Goal: Task Accomplishment & Management: Complete application form

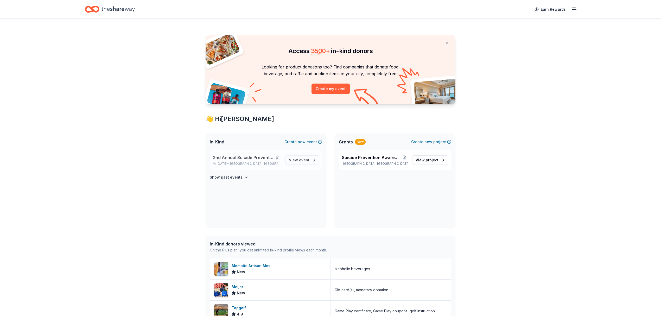
click at [239, 159] on span "2nd Annual Suicide Prevention Fundraiser" at bounding box center [243, 157] width 61 height 6
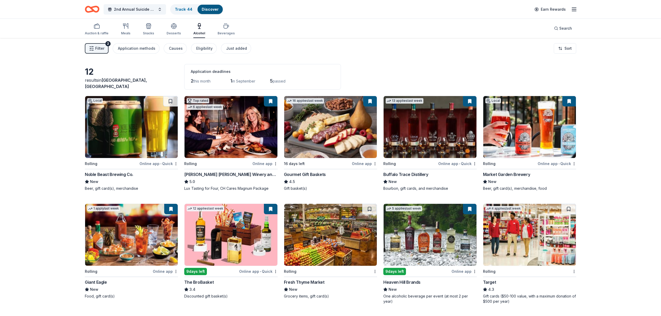
click at [204, 8] on link "Discover" at bounding box center [210, 9] width 17 height 4
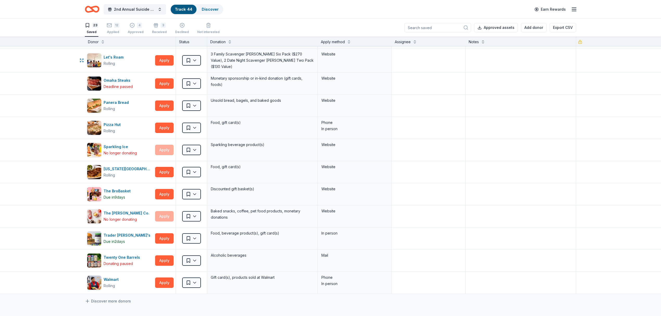
scroll to position [278, 0]
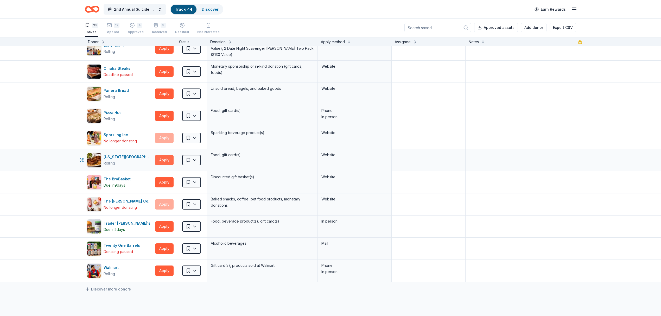
click at [160, 162] on button "Apply" at bounding box center [164, 160] width 18 height 10
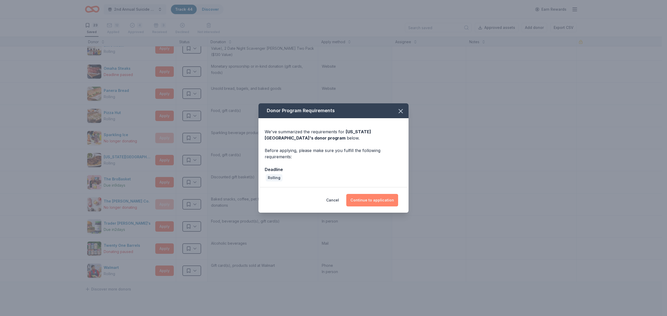
click at [373, 203] on button "Continue to application" at bounding box center [372, 200] width 52 height 12
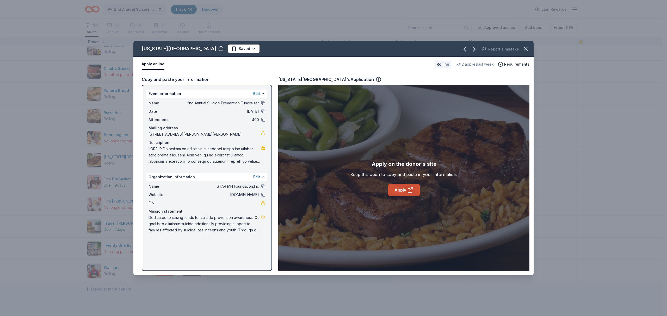
click at [404, 196] on link "Apply" at bounding box center [404, 190] width 32 height 12
click at [524, 46] on icon "button" at bounding box center [525, 48] width 7 height 7
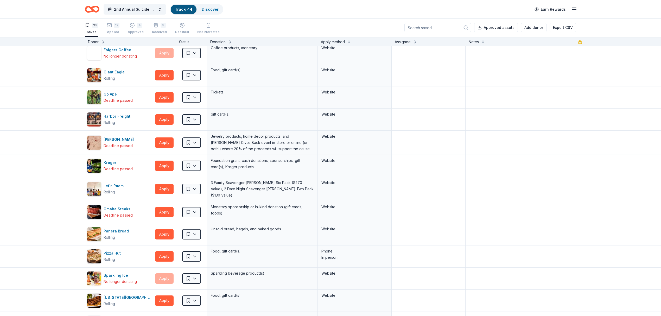
scroll to position [0, 0]
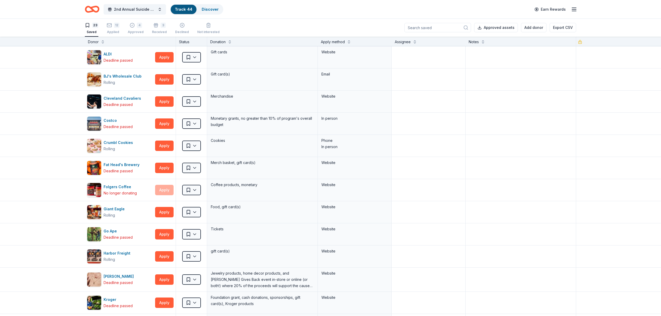
click at [93, 7] on icon "Home" at bounding box center [95, 9] width 8 height 5
